Goal: Task Accomplishment & Management: Manage account settings

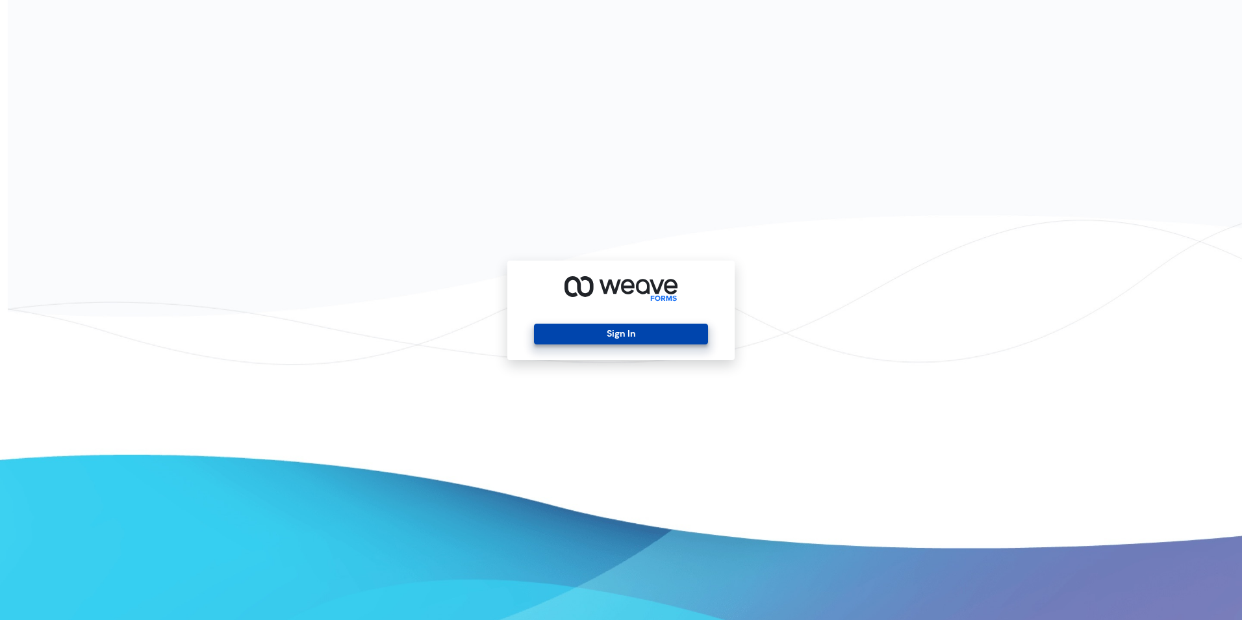
click at [599, 333] on button "Sign In" at bounding box center [620, 334] width 173 height 21
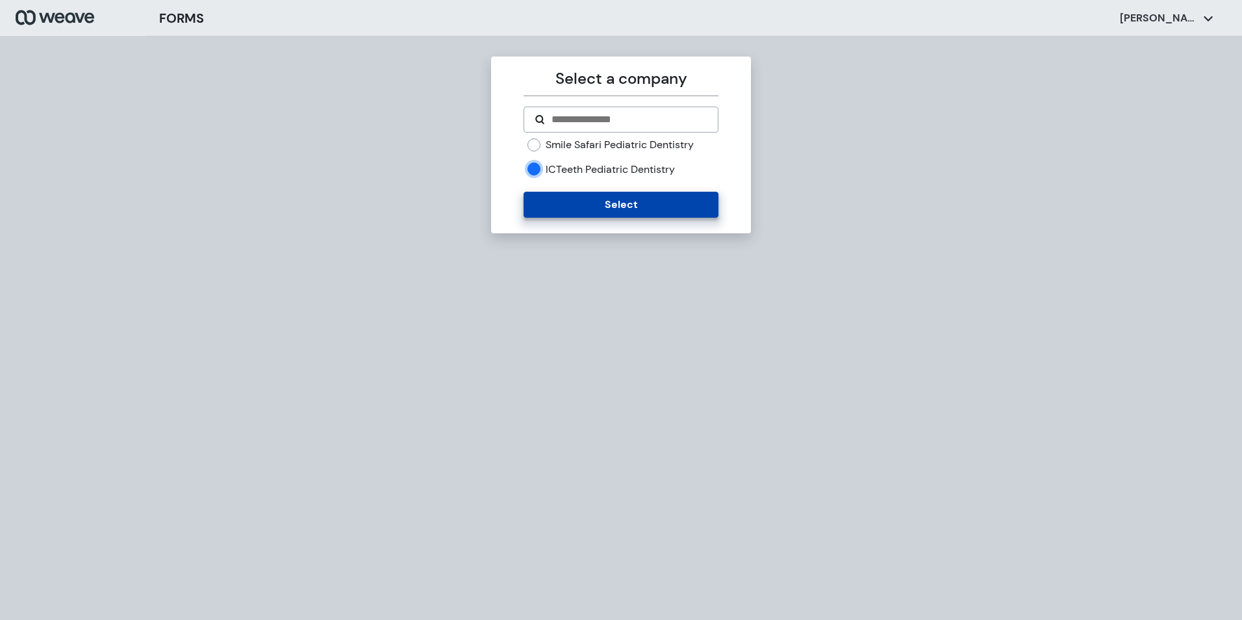
click at [550, 202] on button "Select" at bounding box center [621, 205] width 194 height 26
